Goal: Task Accomplishment & Management: Use online tool/utility

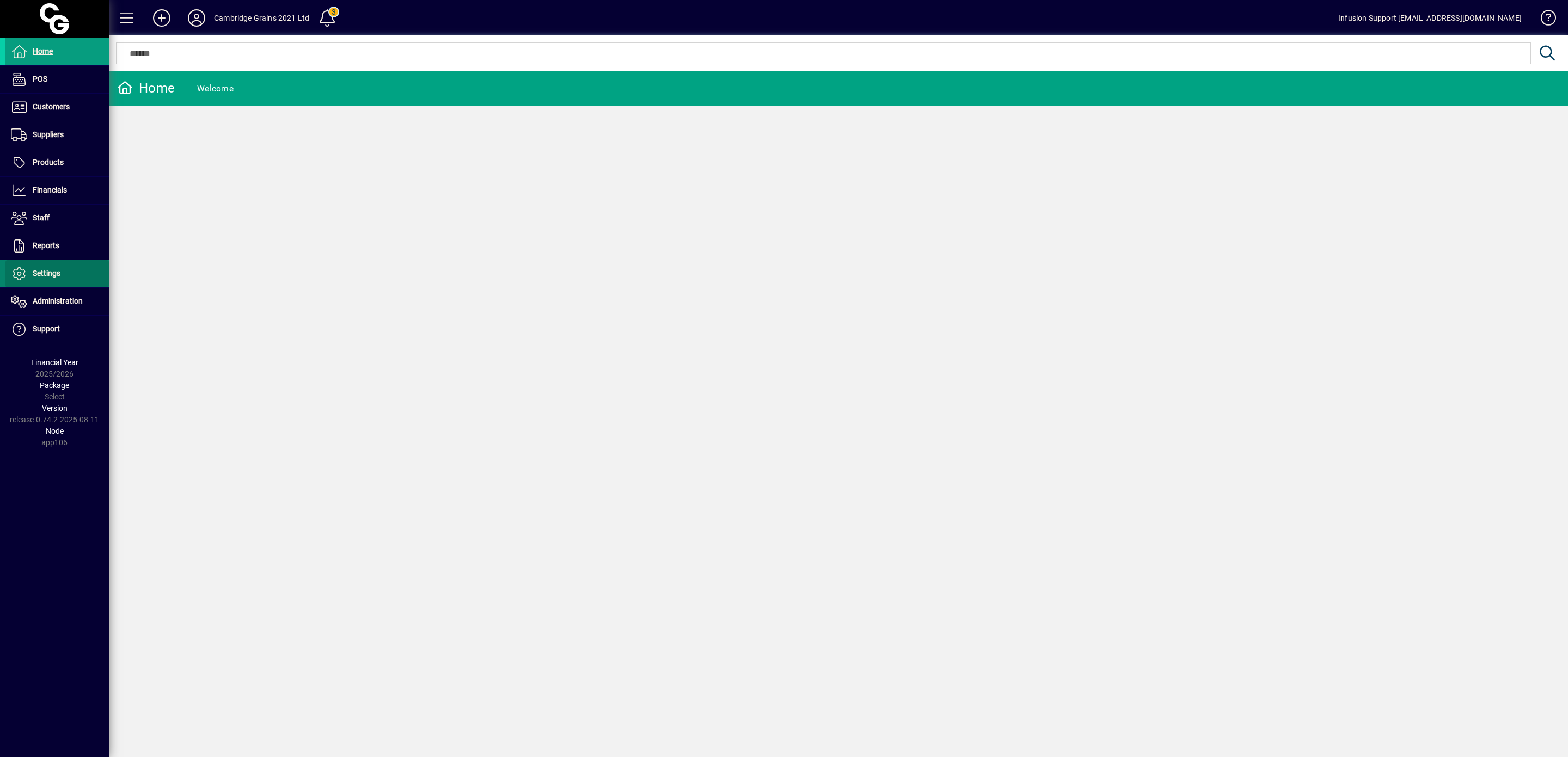
click at [52, 272] on span "Settings" at bounding box center [47, 273] width 28 height 9
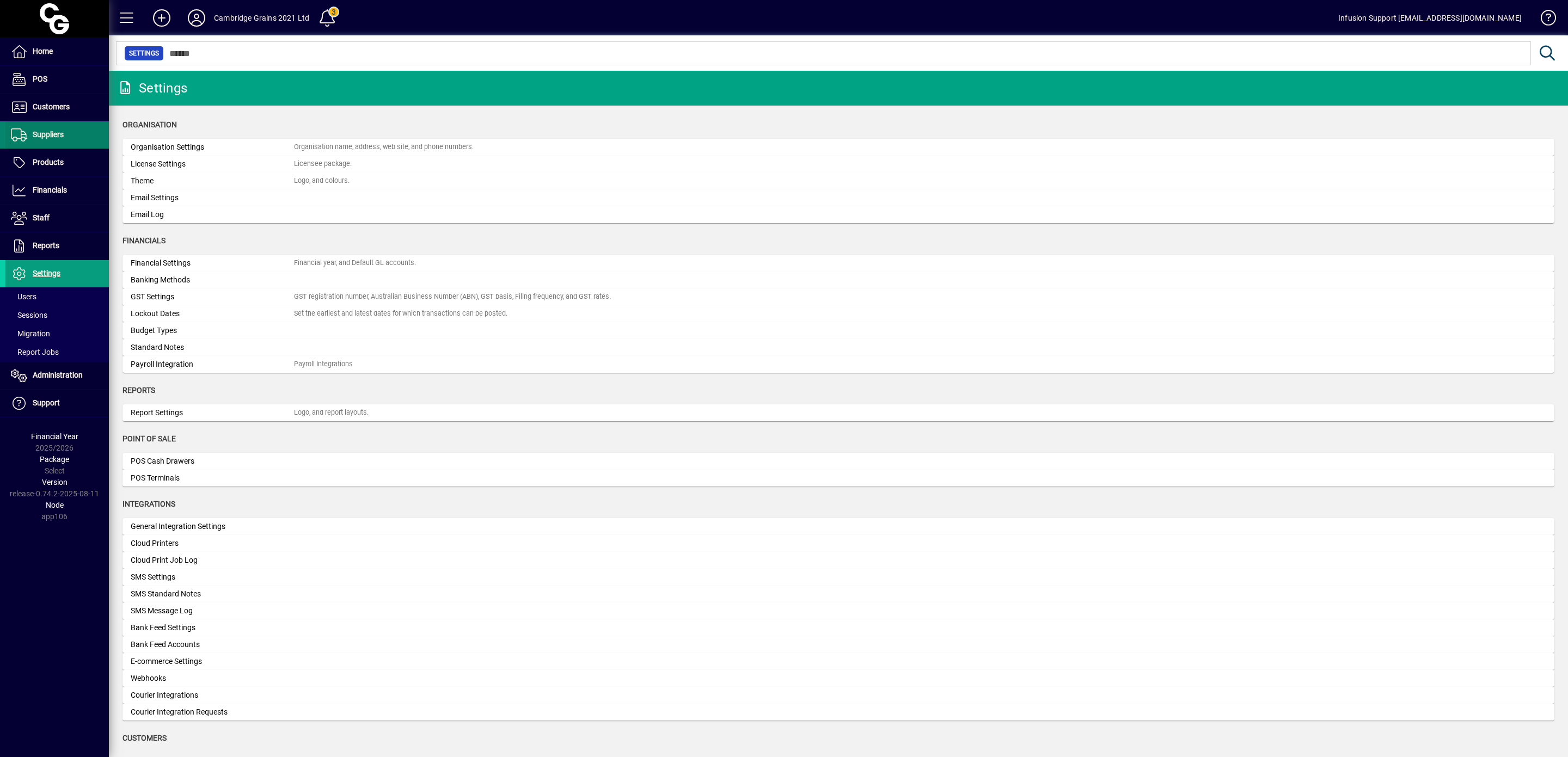
click at [52, 130] on span "Suppliers" at bounding box center [35, 134] width 58 height 13
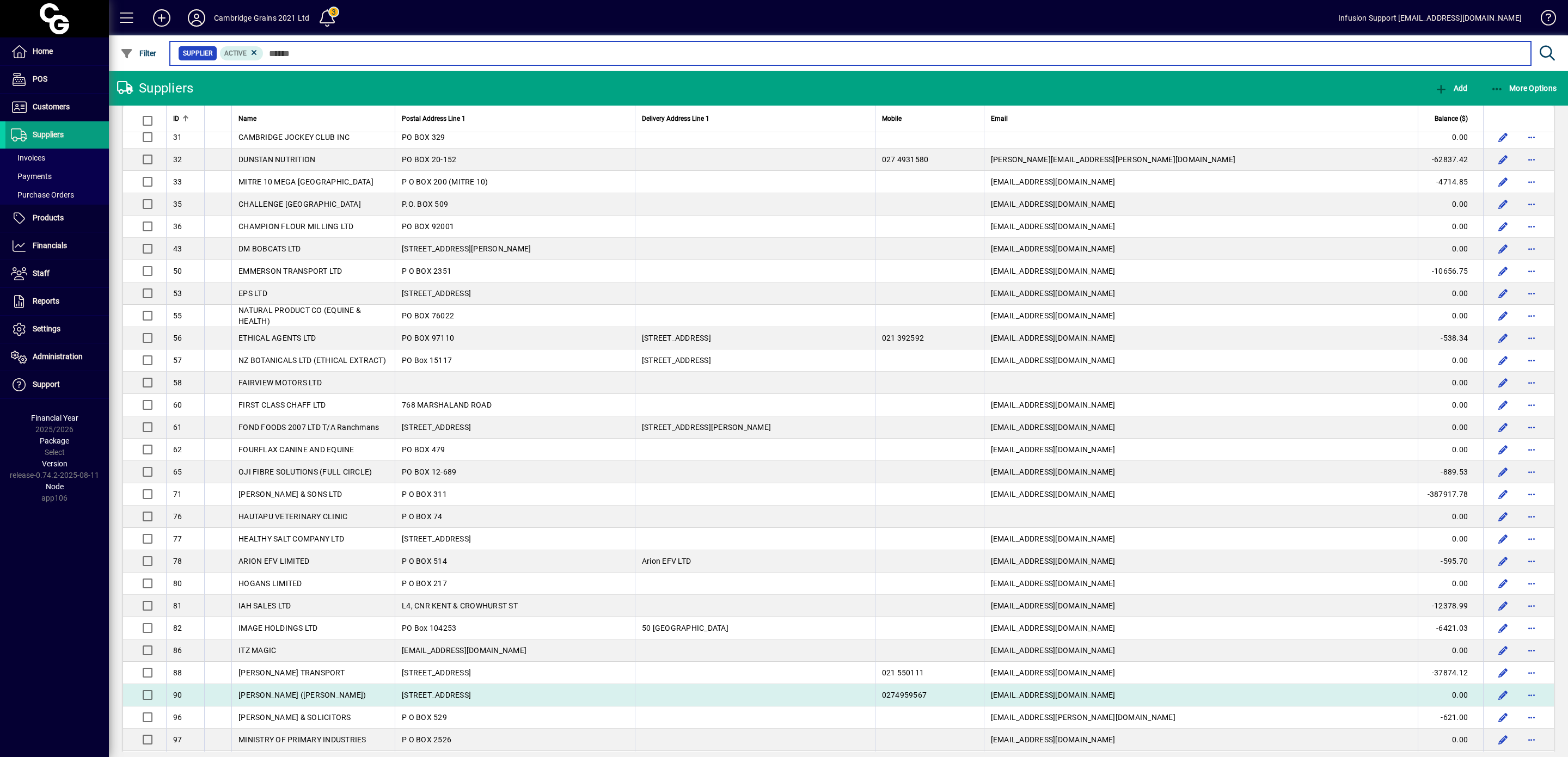
scroll to position [593, 0]
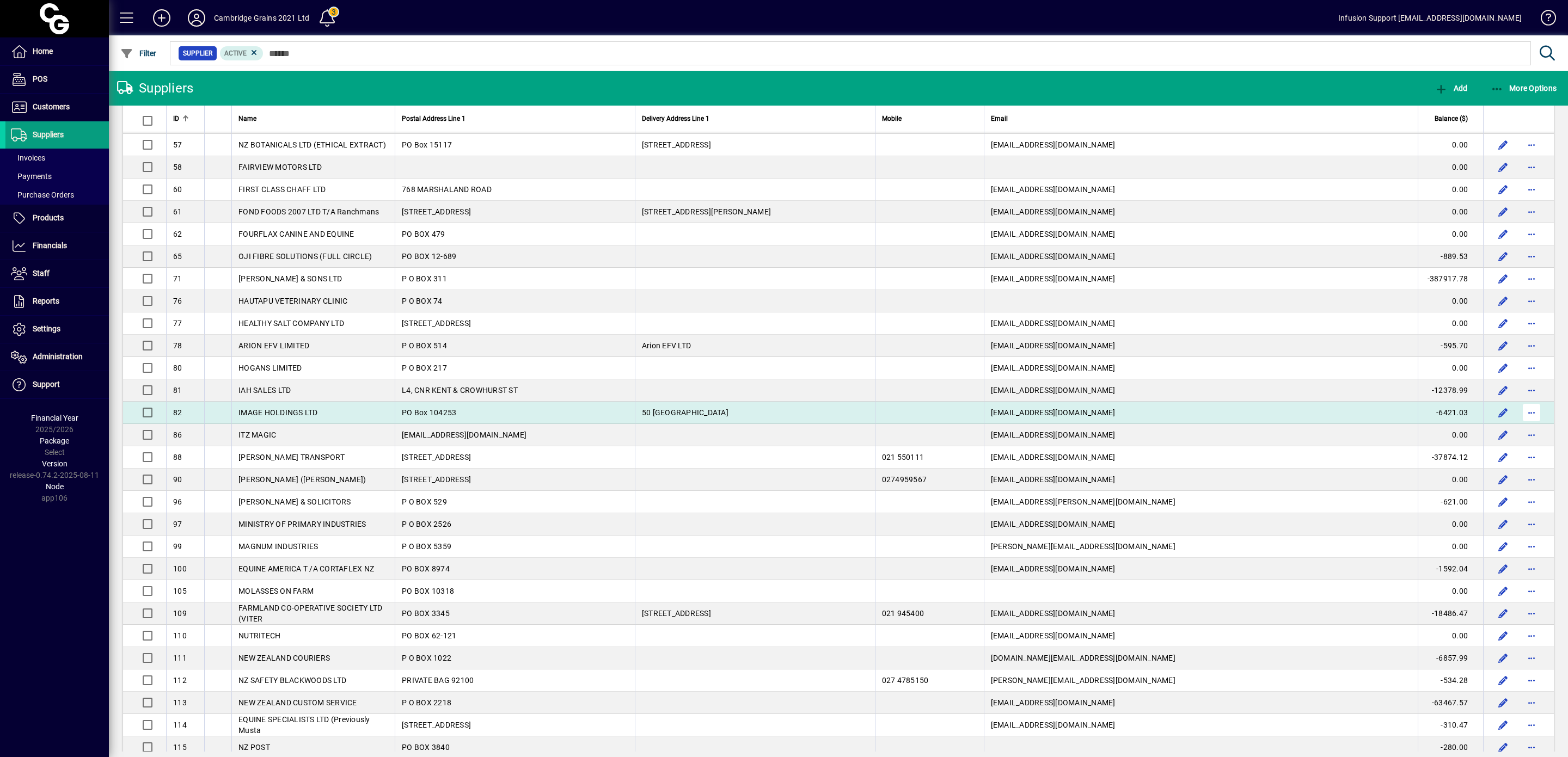
click at [1519, 425] on span "button" at bounding box center [1531, 413] width 26 height 26
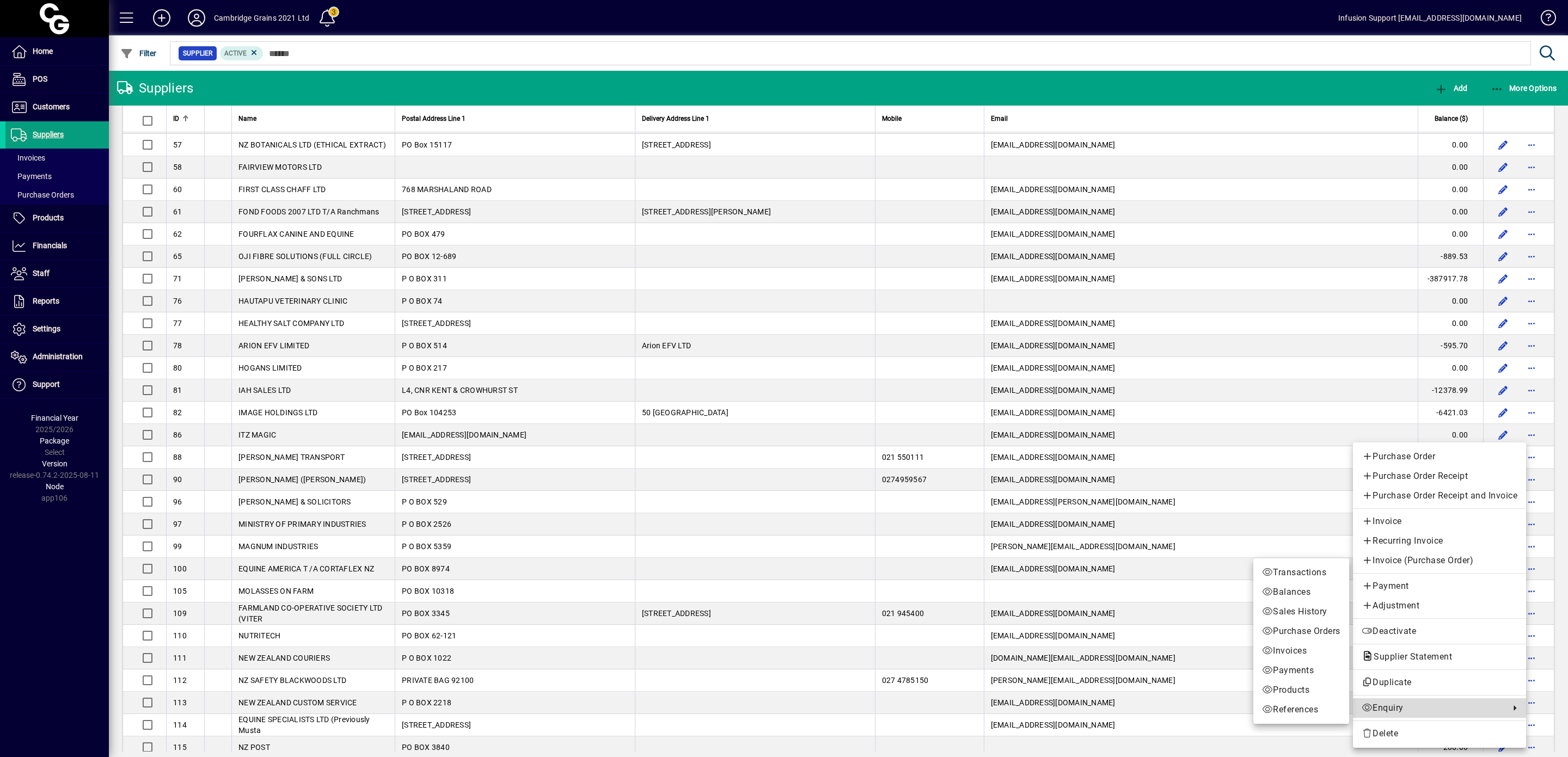
click at [1393, 707] on span "Enquiry" at bounding box center [1433, 708] width 142 height 13
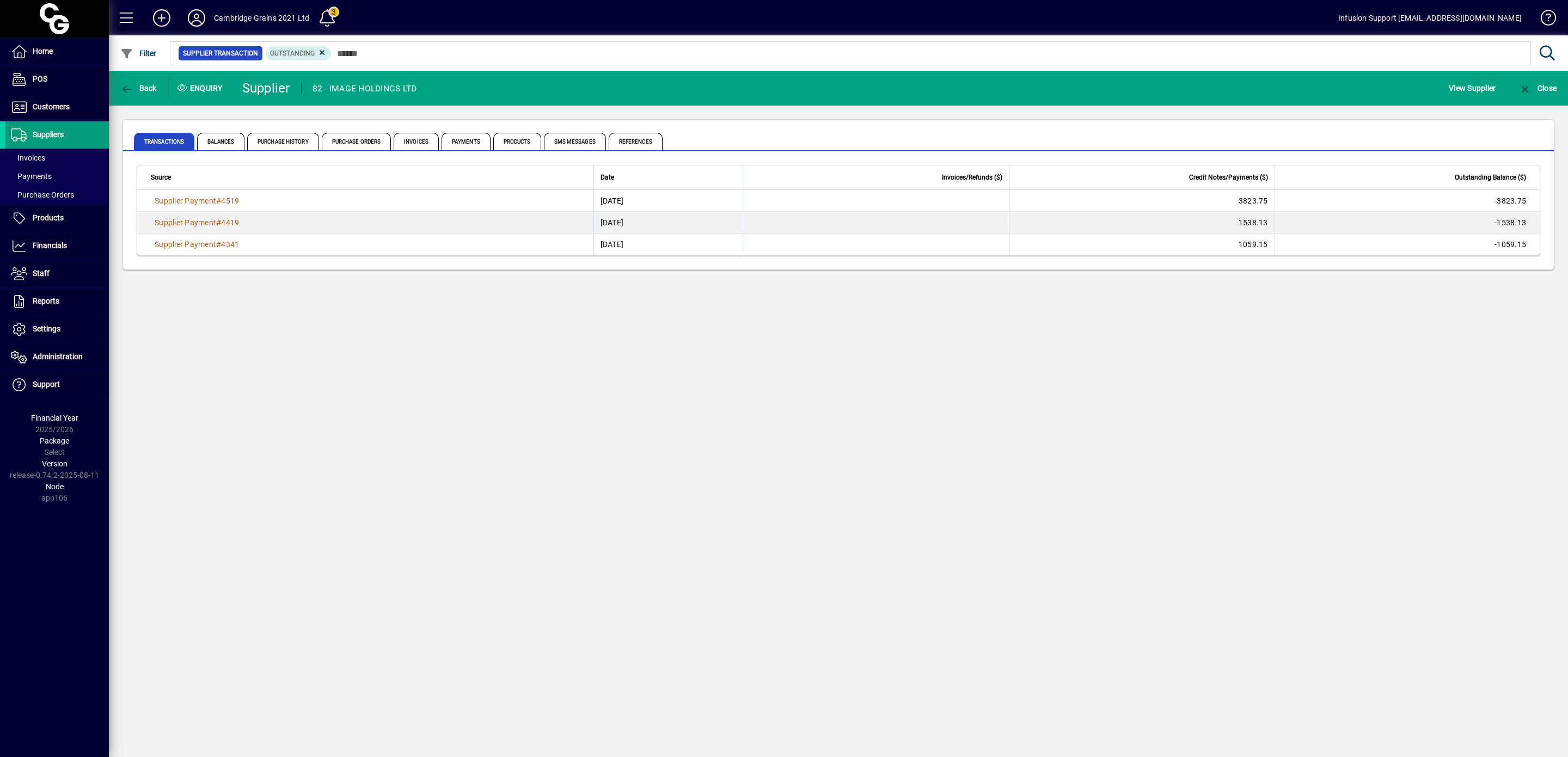
click at [166, 137] on span "Transactions" at bounding box center [164, 141] width 60 height 18
click at [121, 86] on icon "button" at bounding box center [127, 89] width 13 height 11
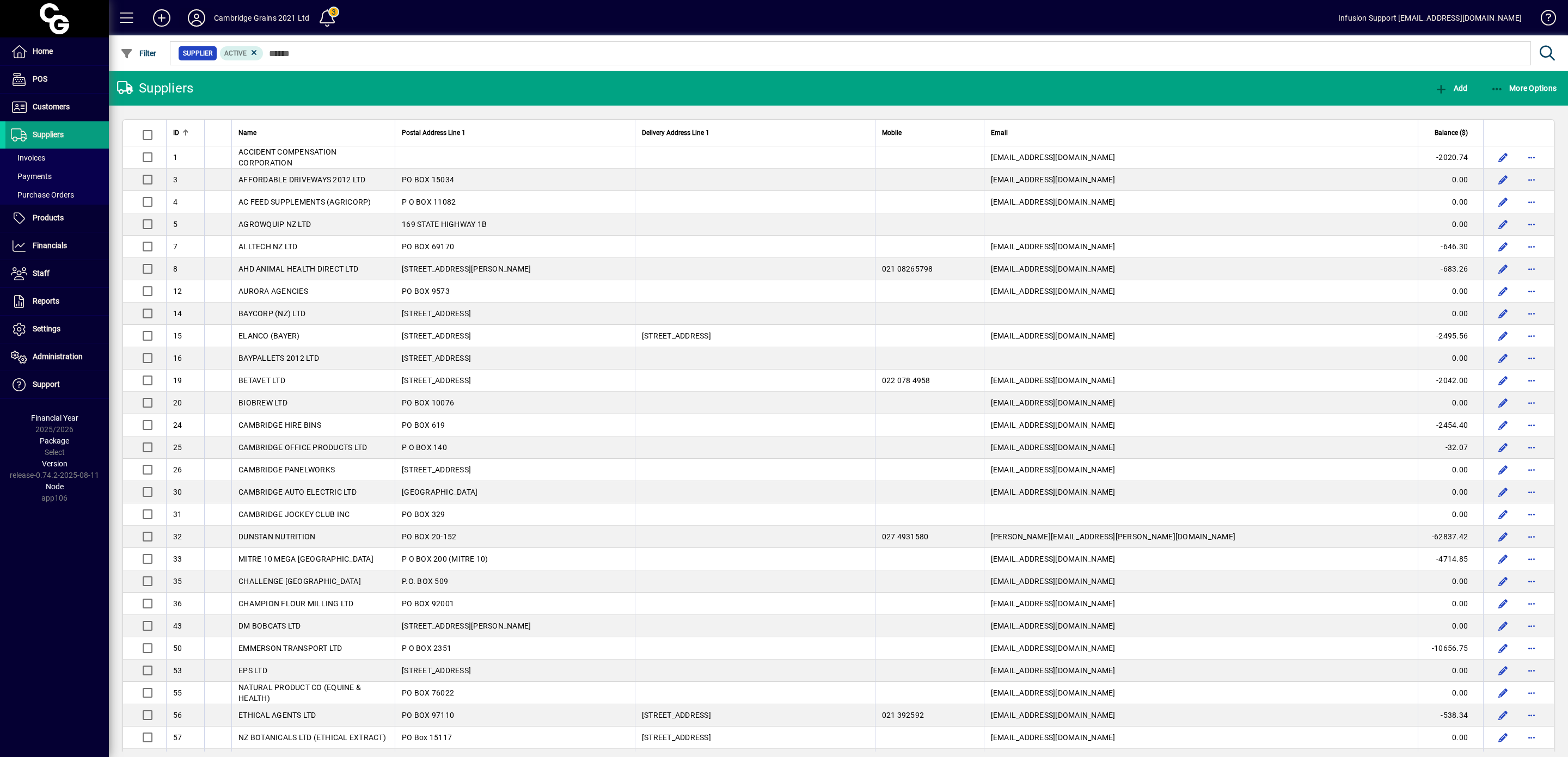
click at [198, 16] on icon at bounding box center [197, 18] width 22 height 18
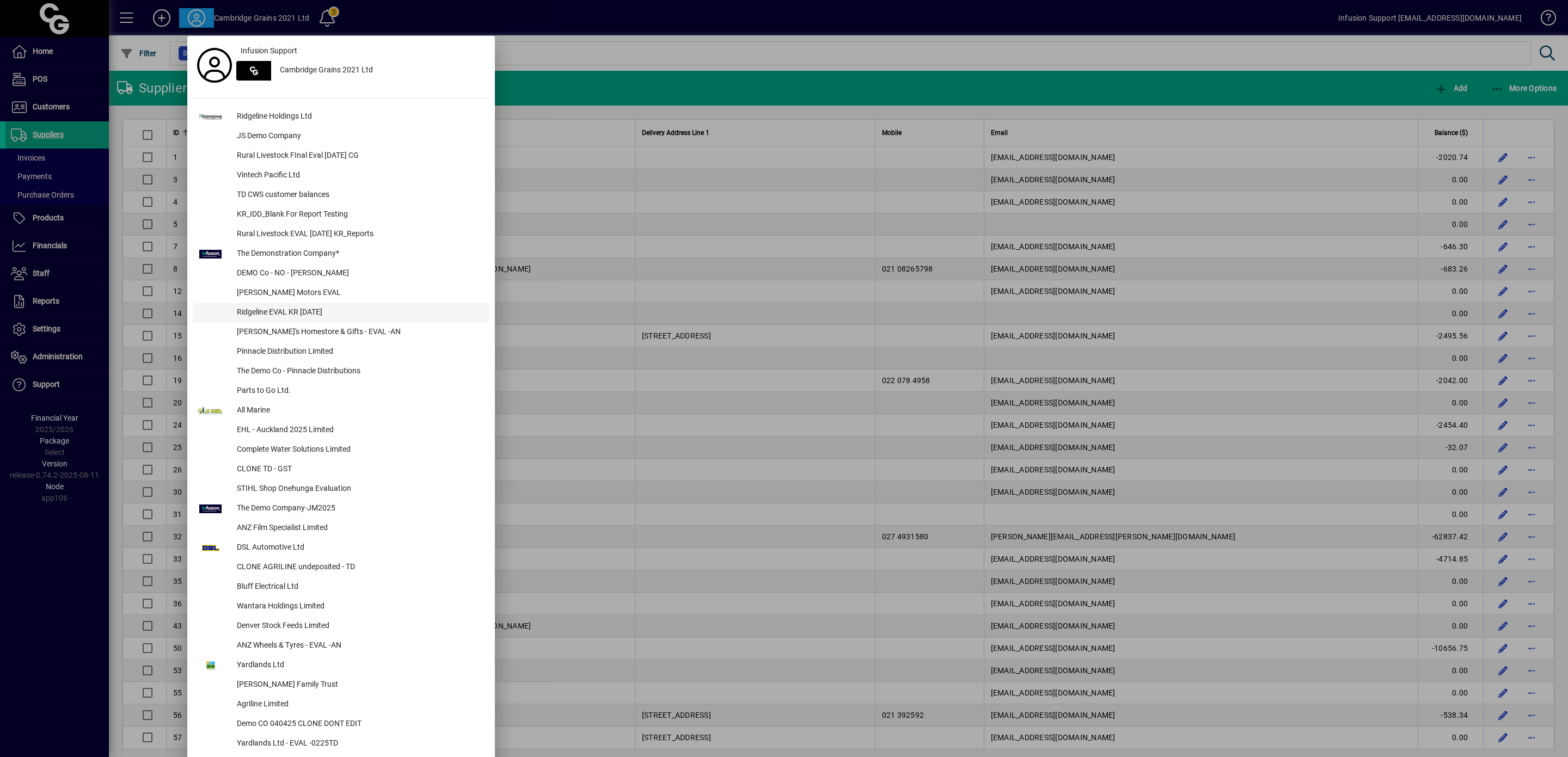
click at [305, 313] on div "Ridgeline EVAL KR [DATE]" at bounding box center [359, 313] width 261 height 19
